Goal: Navigation & Orientation: Find specific page/section

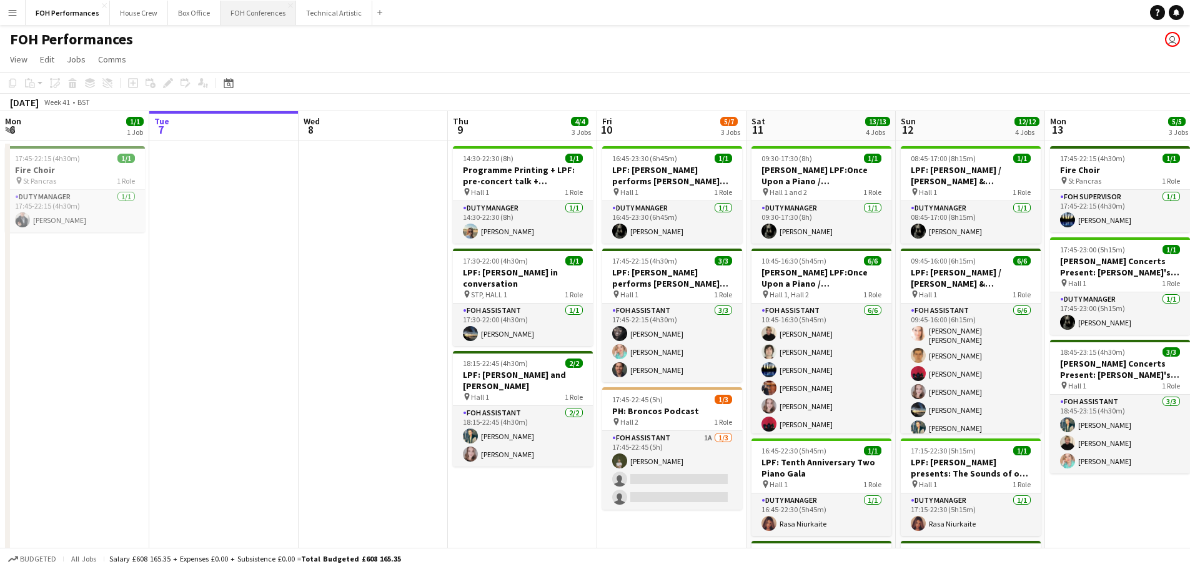
click at [247, 11] on button "FOH Conferences Close" at bounding box center [259, 13] width 76 height 24
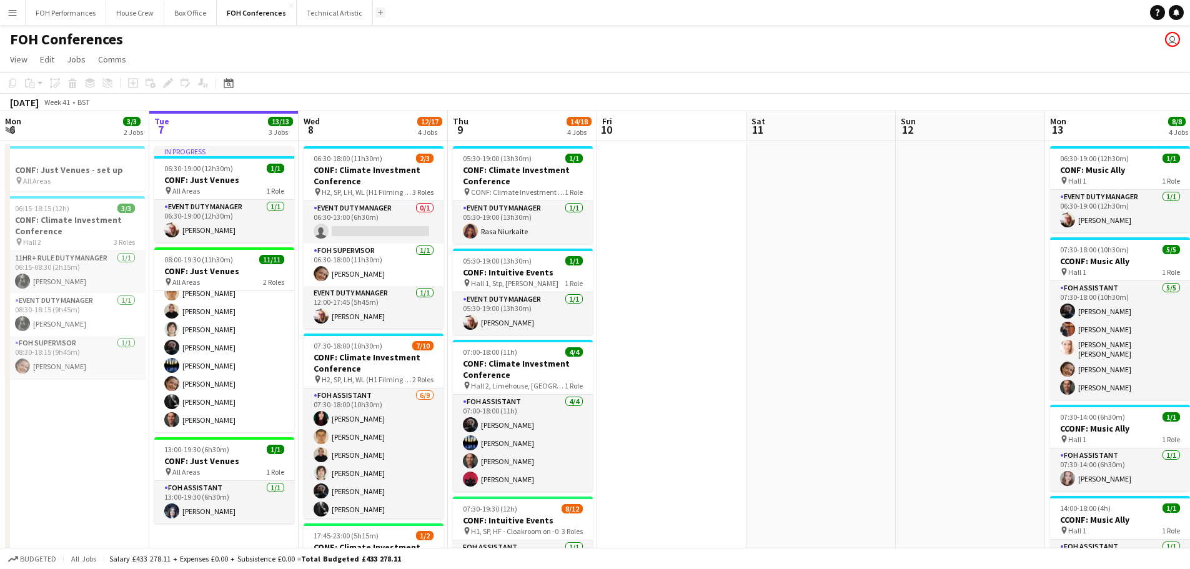
click at [378, 14] on app-icon "Add" at bounding box center [380, 12] width 5 height 5
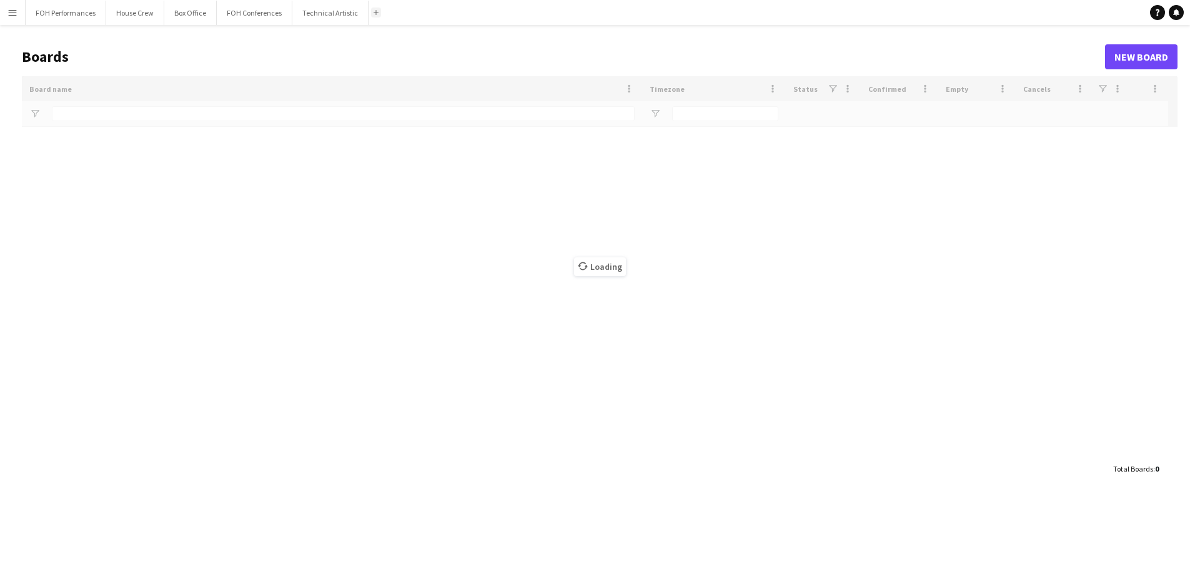
click at [374, 14] on app-icon "Add" at bounding box center [376, 12] width 5 height 5
click at [403, 19] on app-navbar "Menu Boards Boards Boards All jobs Status Workforce Workforce My Workforce Recr…" at bounding box center [595, 12] width 1190 height 25
click at [374, 16] on button "Add" at bounding box center [376, 12] width 10 height 10
click at [374, 15] on button "Add" at bounding box center [376, 12] width 10 height 10
click at [207, 18] on button "Box Office Close" at bounding box center [190, 13] width 52 height 24
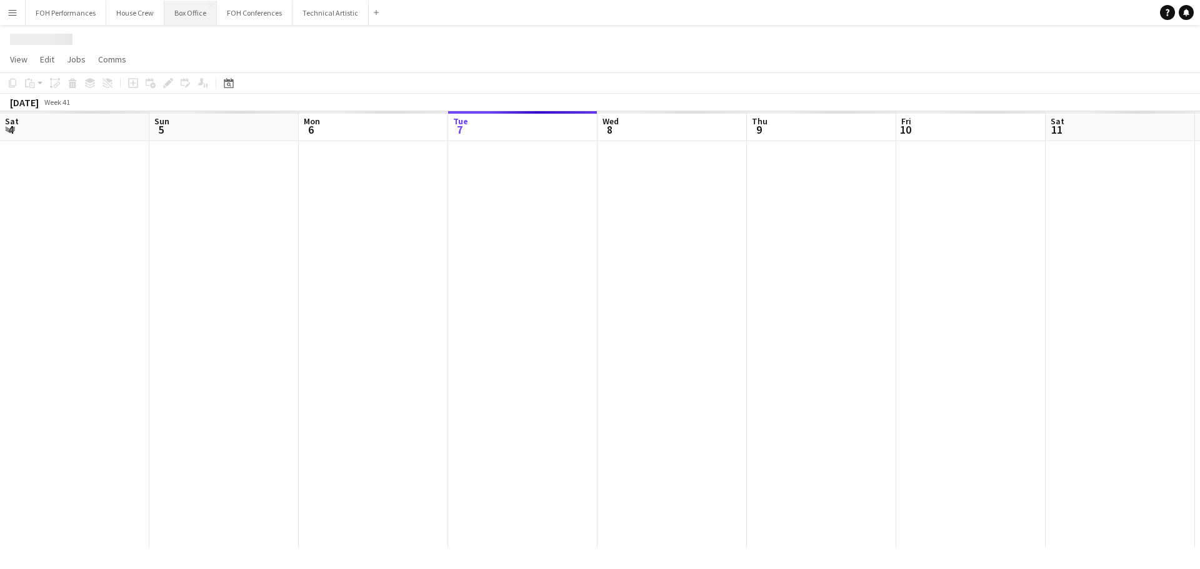
scroll to position [0, 299]
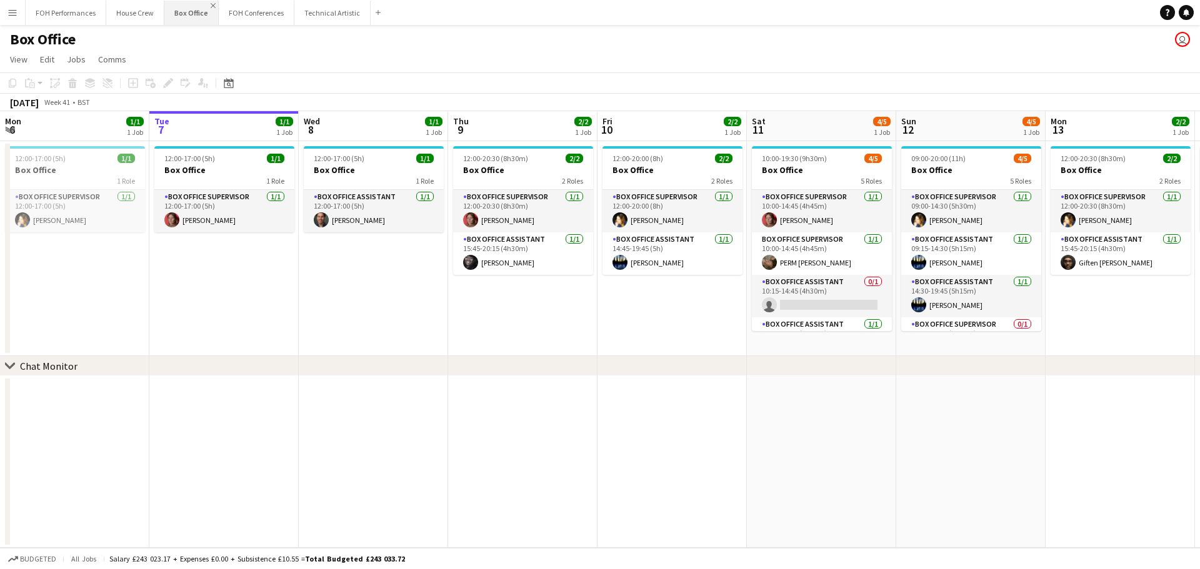
click at [211, 6] on app-icon "Close" at bounding box center [213, 5] width 5 height 5
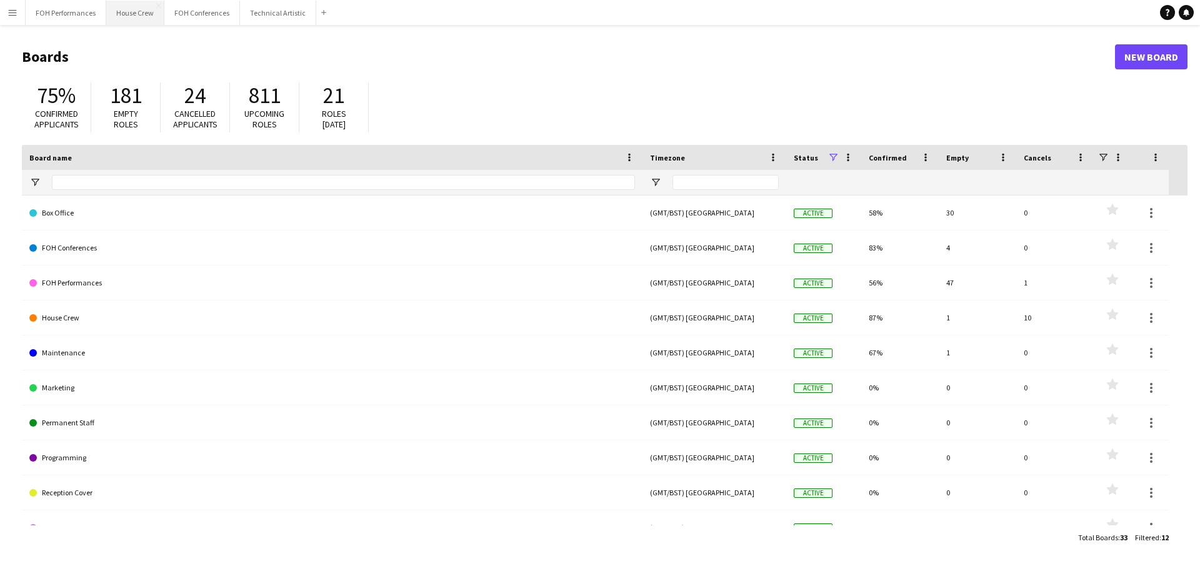
click at [153, 6] on button "House Crew Close" at bounding box center [135, 13] width 58 height 24
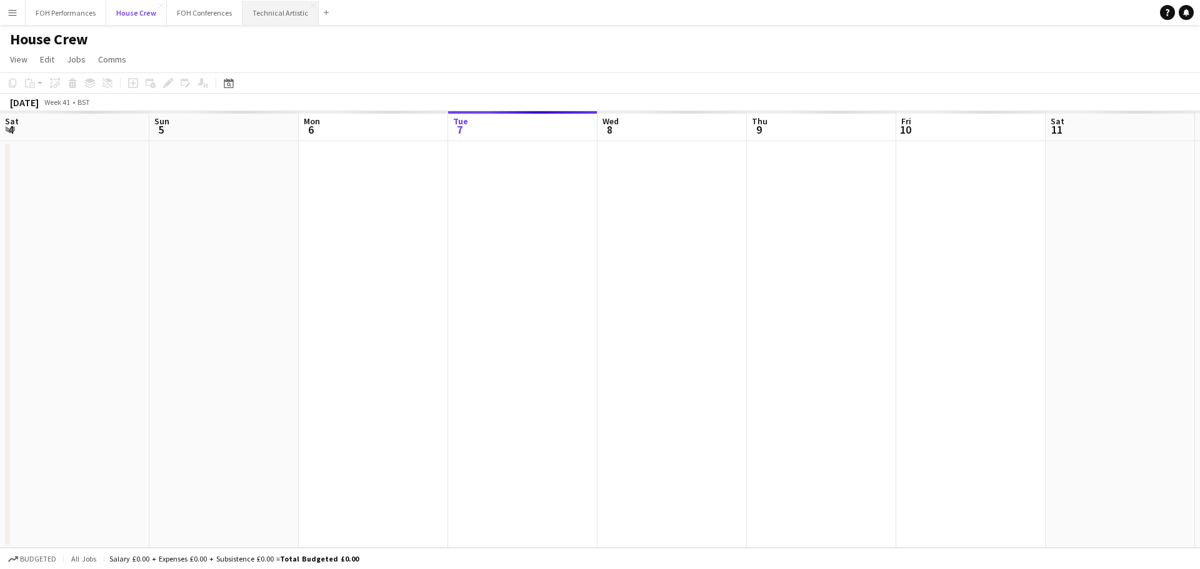
scroll to position [0, 299]
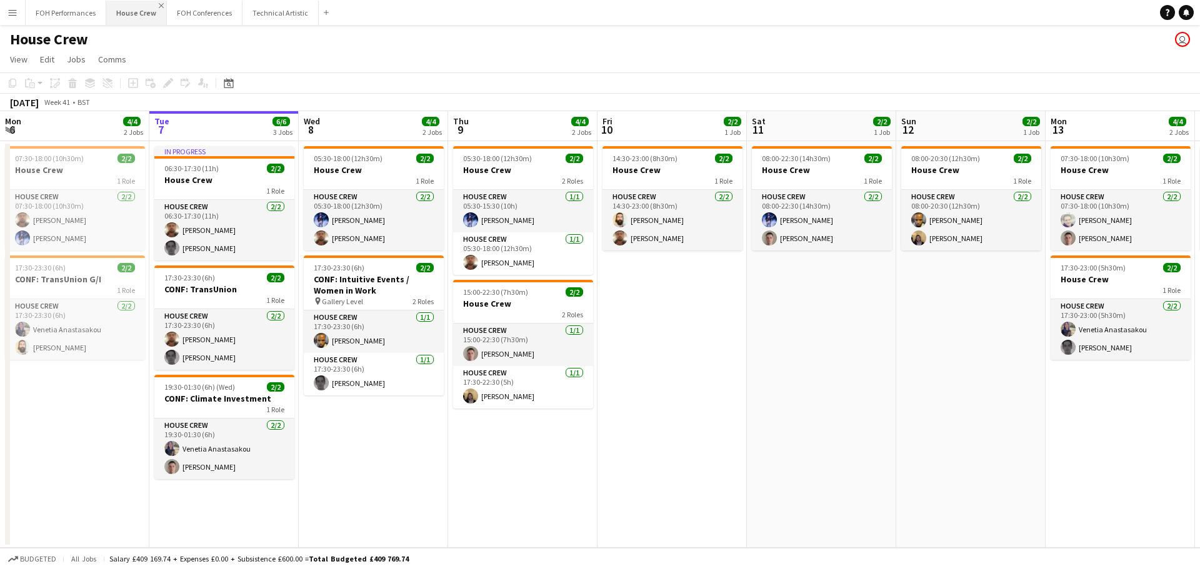
click at [160, 4] on app-icon "Close" at bounding box center [161, 5] width 5 height 5
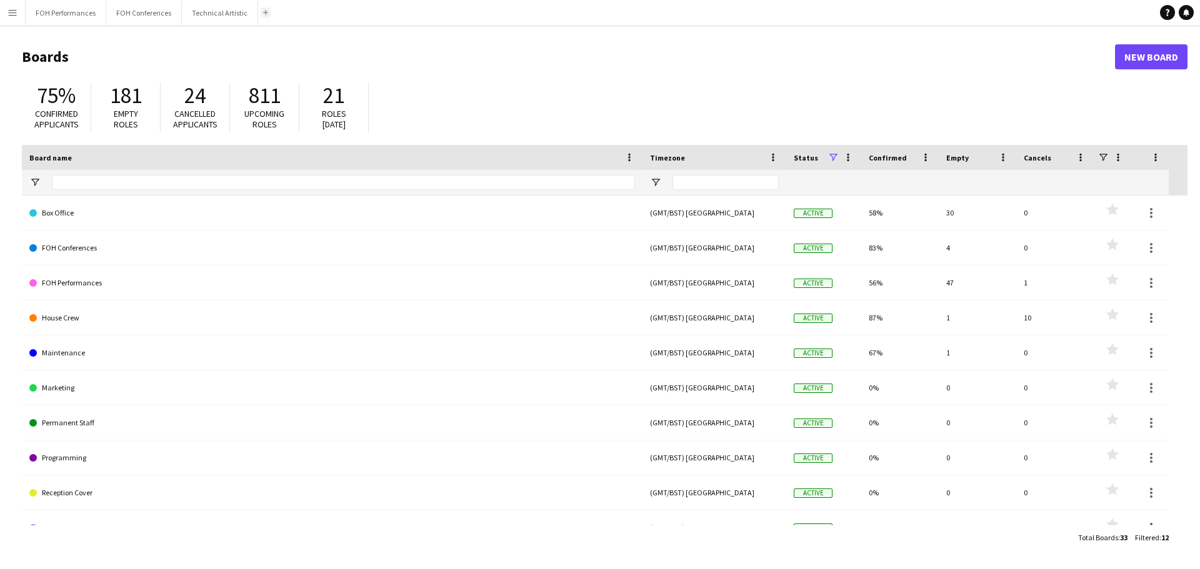
click at [264, 14] on button "Add" at bounding box center [266, 12] width 10 height 10
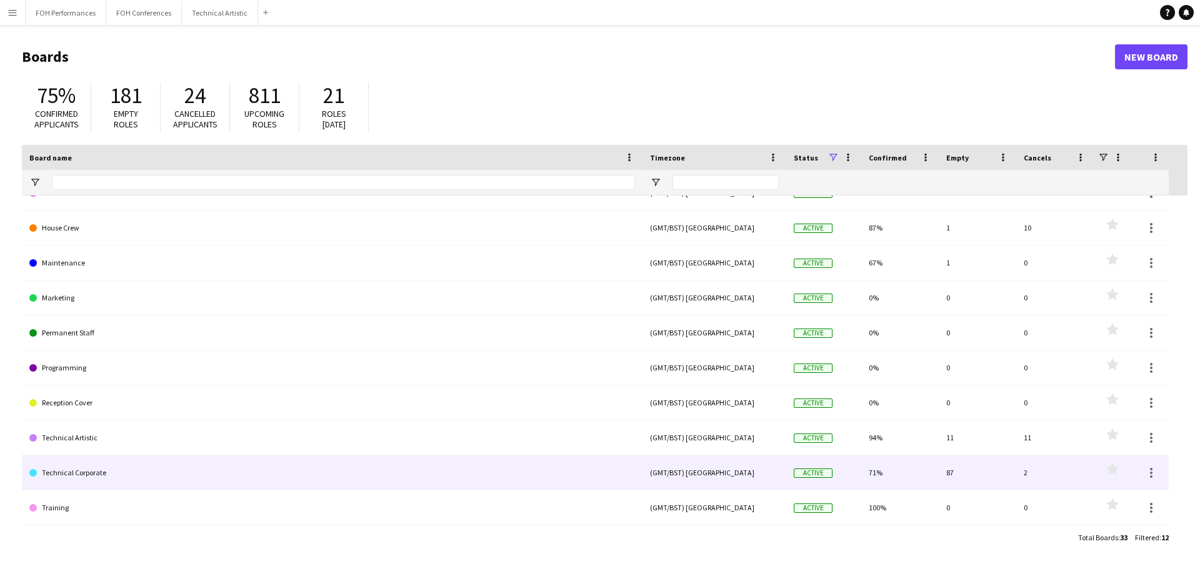
scroll to position [90, 0]
click at [78, 471] on link "Technical Corporate" at bounding box center [332, 473] width 606 height 35
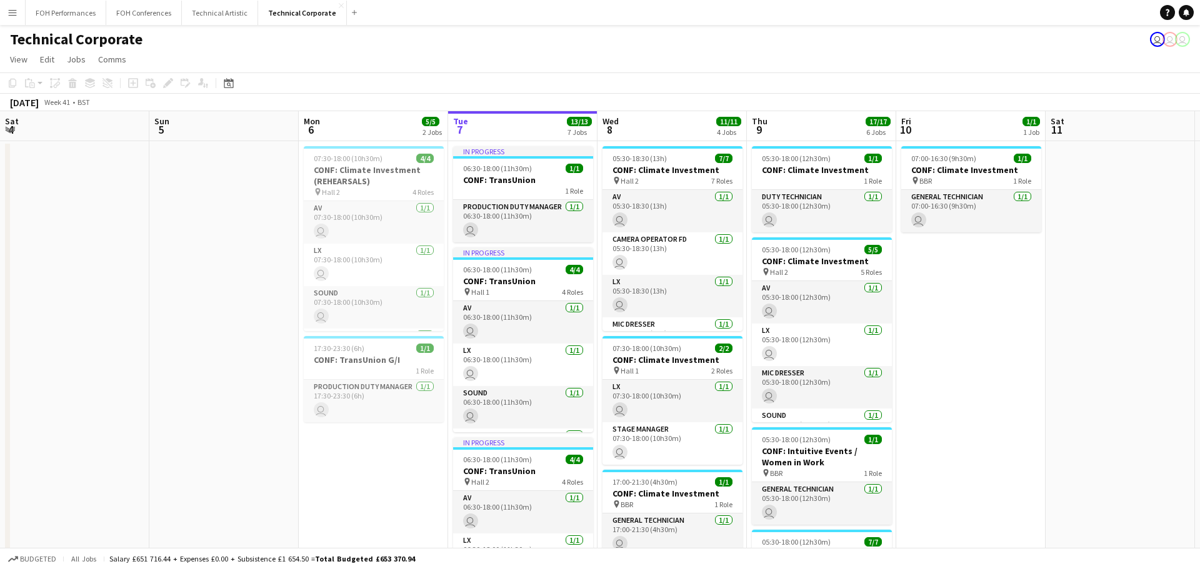
scroll to position [0, 299]
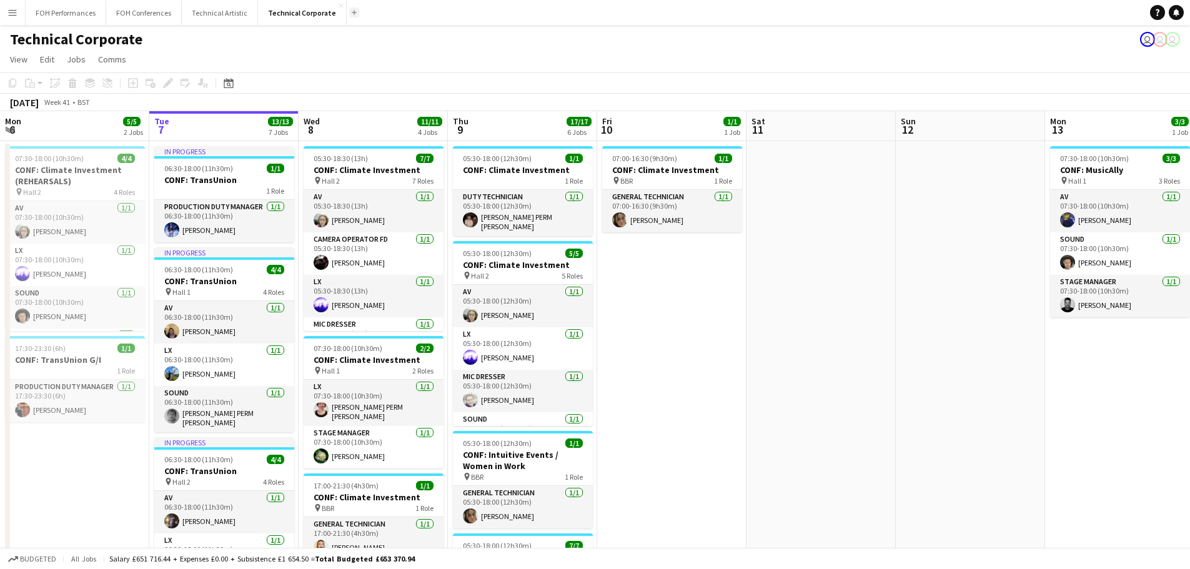
click at [349, 11] on button "Add" at bounding box center [354, 12] width 10 height 10
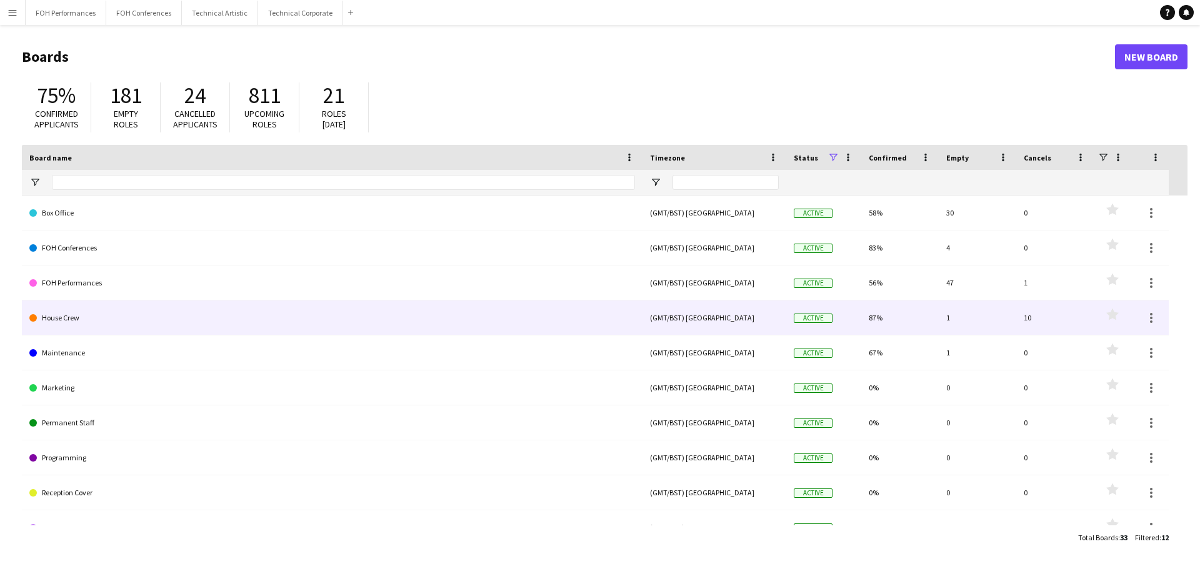
click at [66, 319] on link "House Crew" at bounding box center [332, 318] width 606 height 35
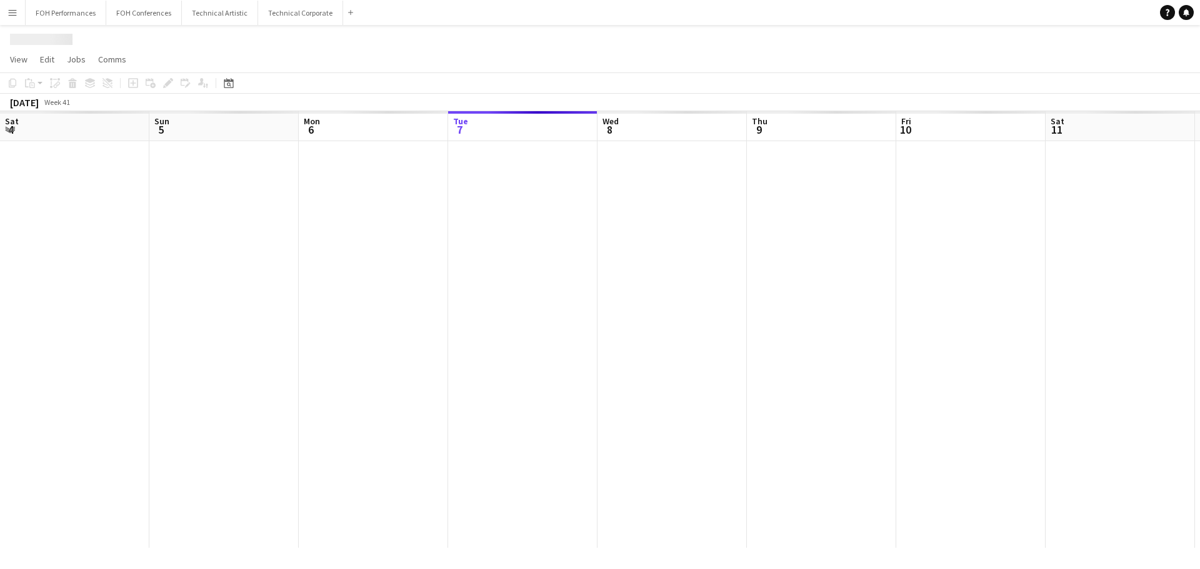
scroll to position [0, 299]
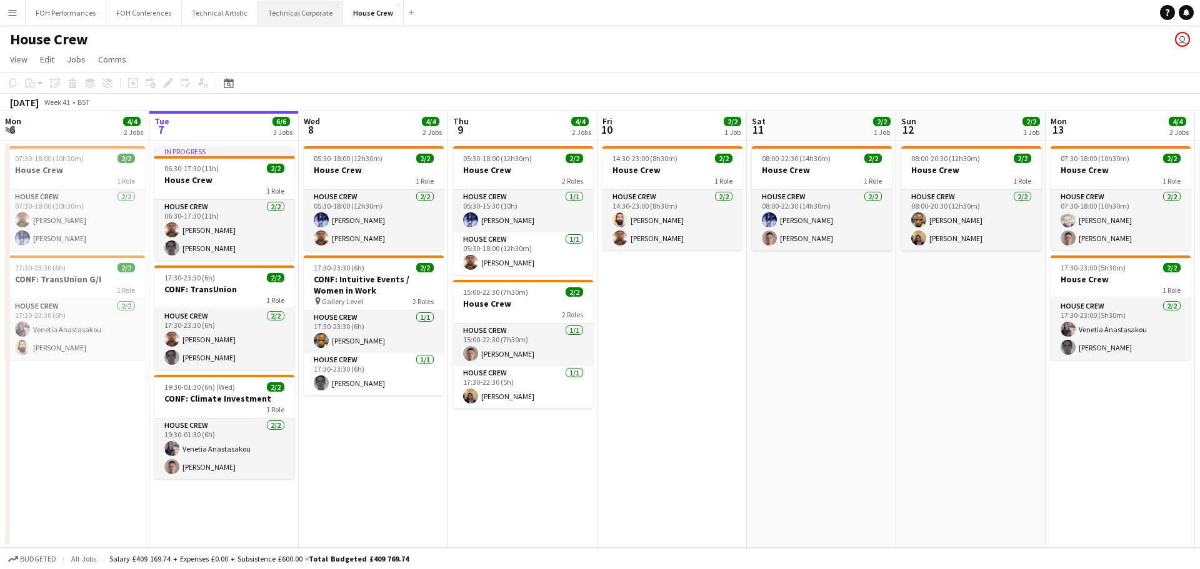
click at [299, 14] on button "Technical Corporate Close" at bounding box center [300, 13] width 85 height 24
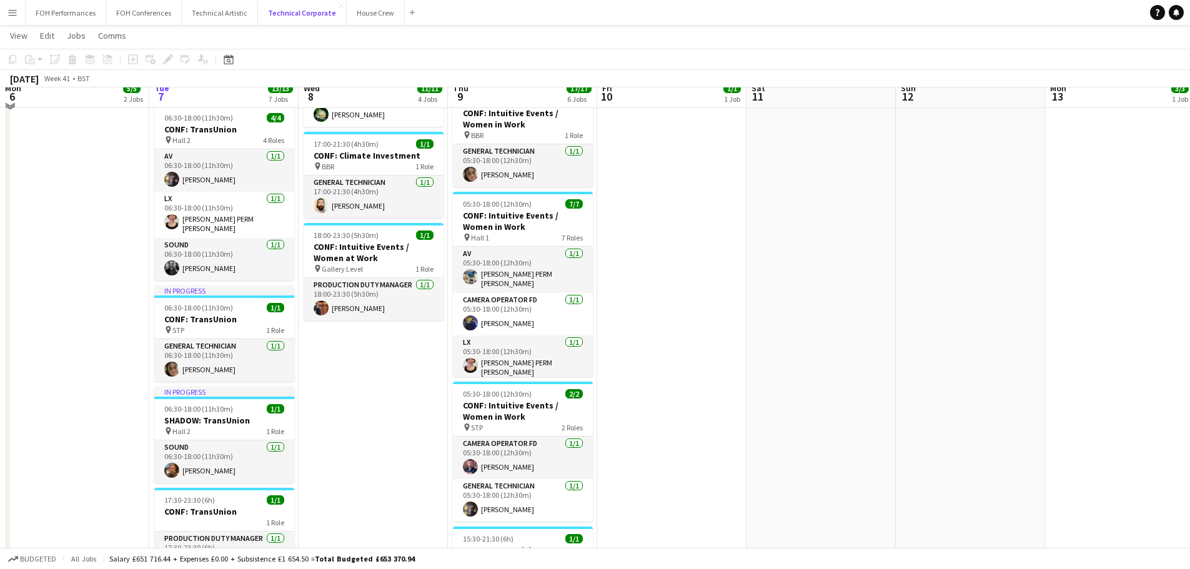
scroll to position [312, 0]
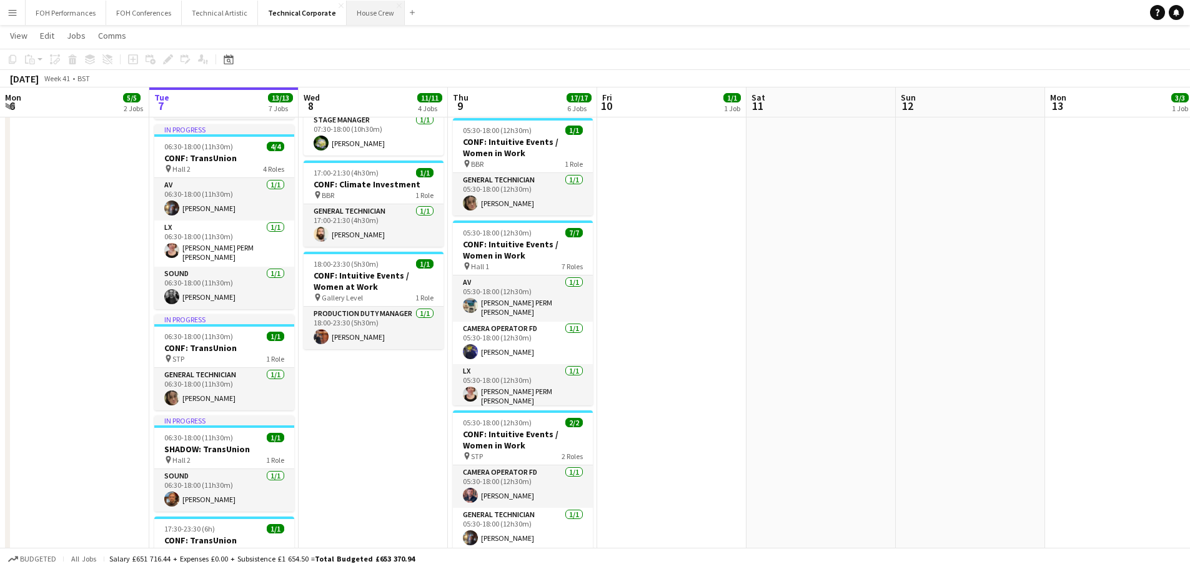
drag, startPoint x: 368, startPoint y: 16, endPoint x: 366, endPoint y: 22, distance: 6.5
click at [368, 16] on button "House Crew Close" at bounding box center [376, 13] width 58 height 24
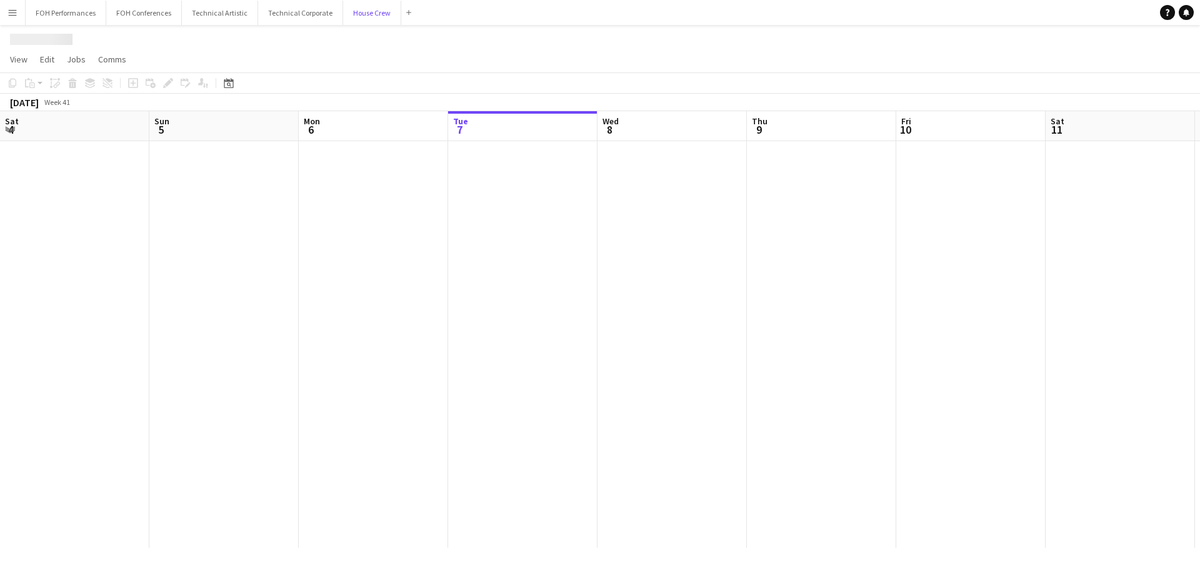
scroll to position [0, 299]
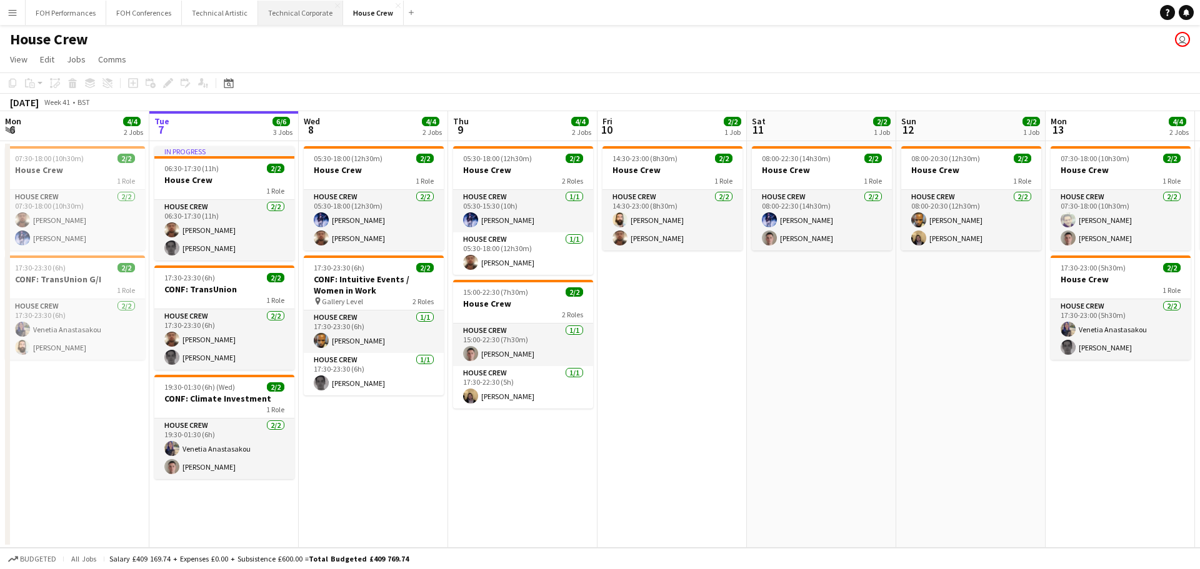
click at [271, 20] on button "Technical Corporate Close" at bounding box center [300, 13] width 85 height 24
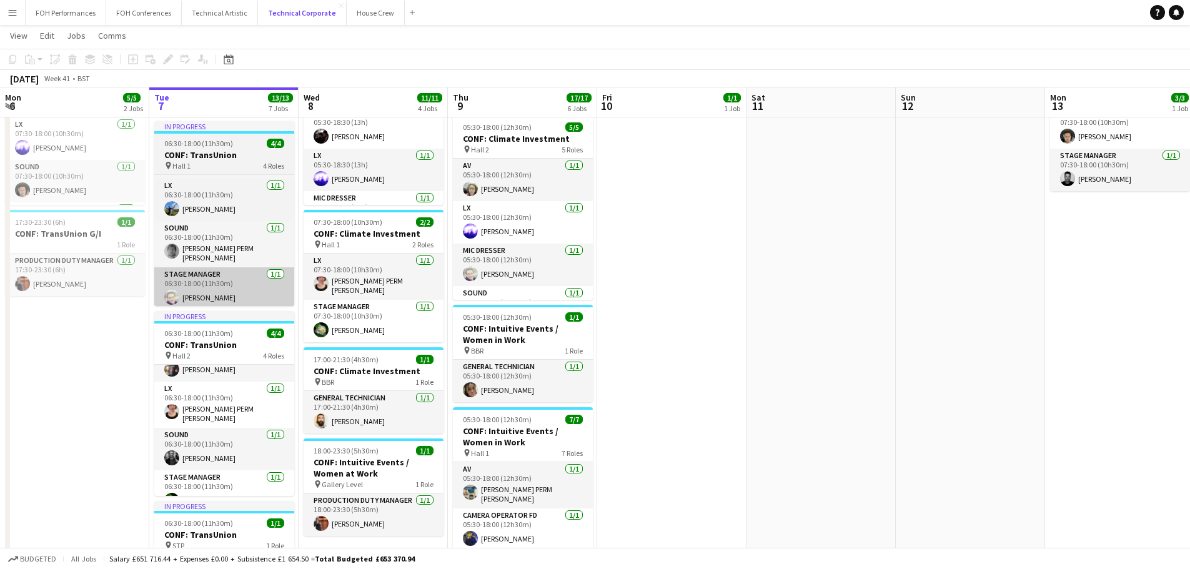
scroll to position [39, 0]
